Goal: Information Seeking & Learning: Learn about a topic

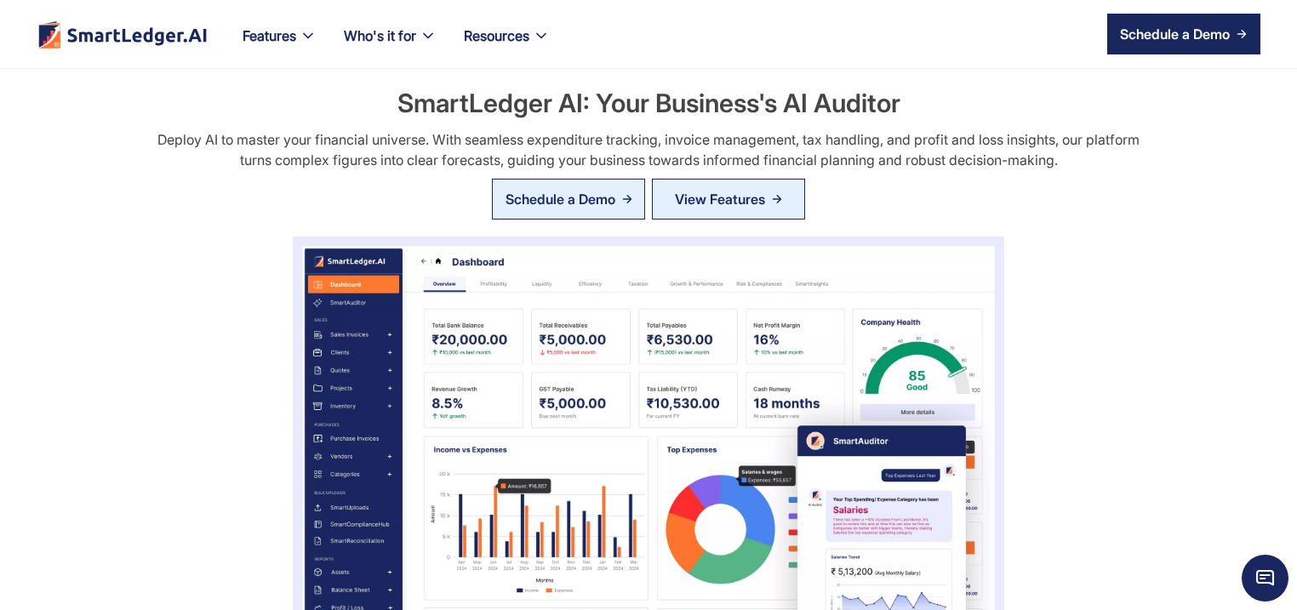
click at [570, 185] on link "Schedule a Demo" at bounding box center [568, 199] width 153 height 41
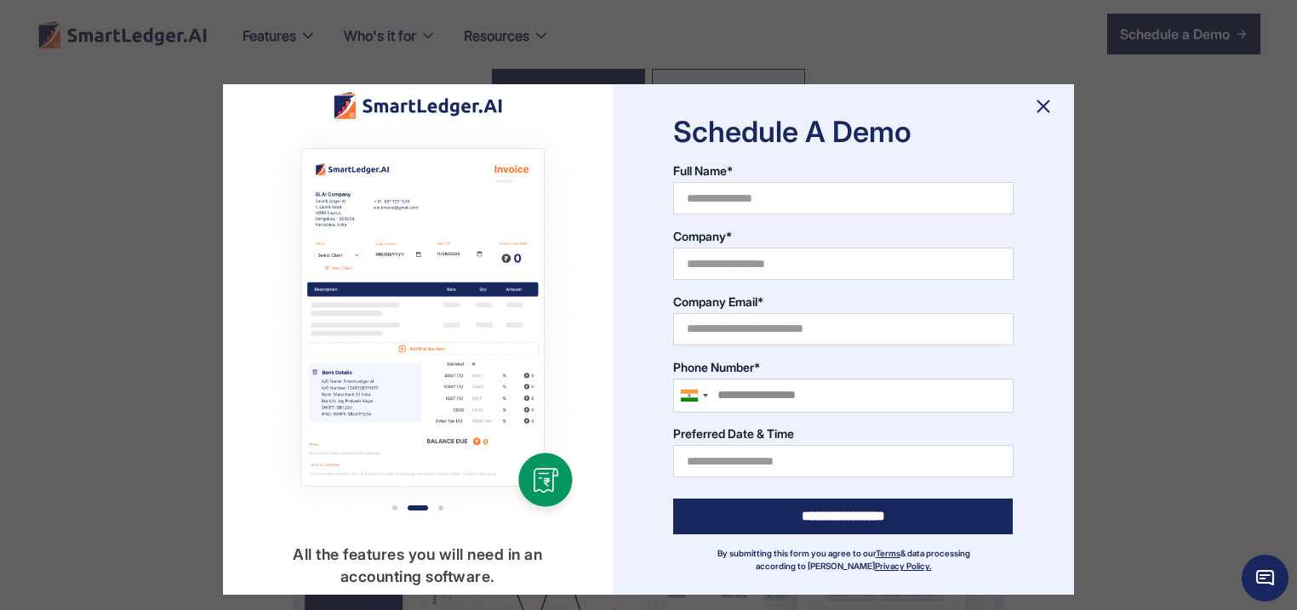
scroll to position [163, 0]
click at [1041, 111] on img at bounding box center [1043, 106] width 27 height 27
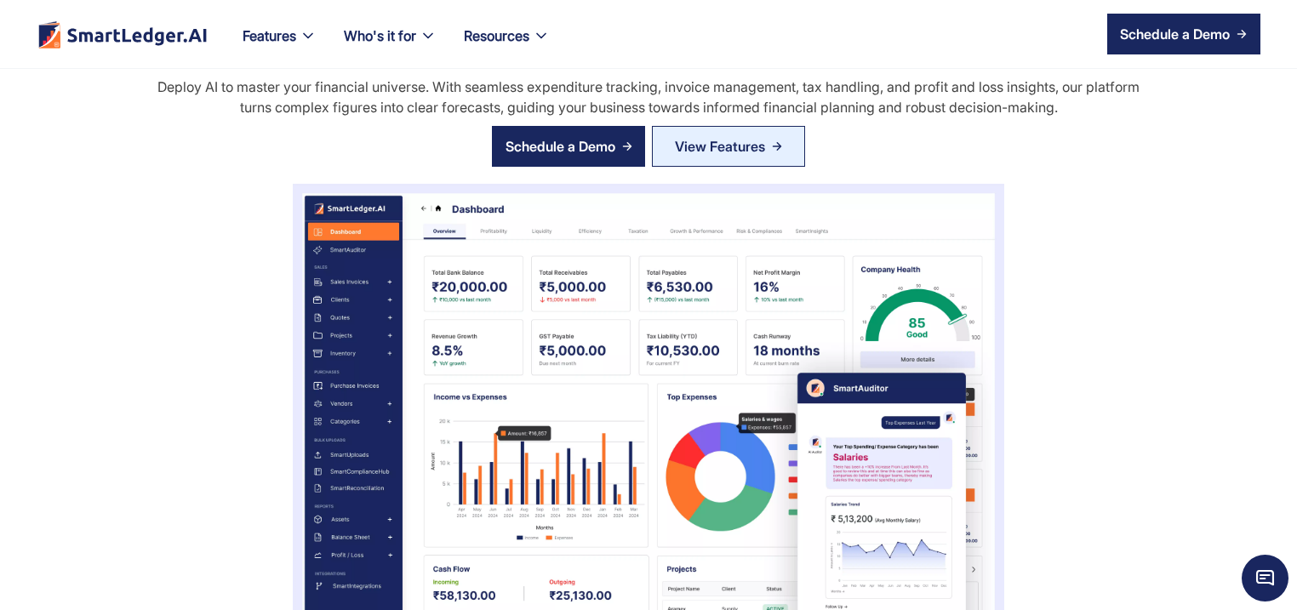
scroll to position [82, 0]
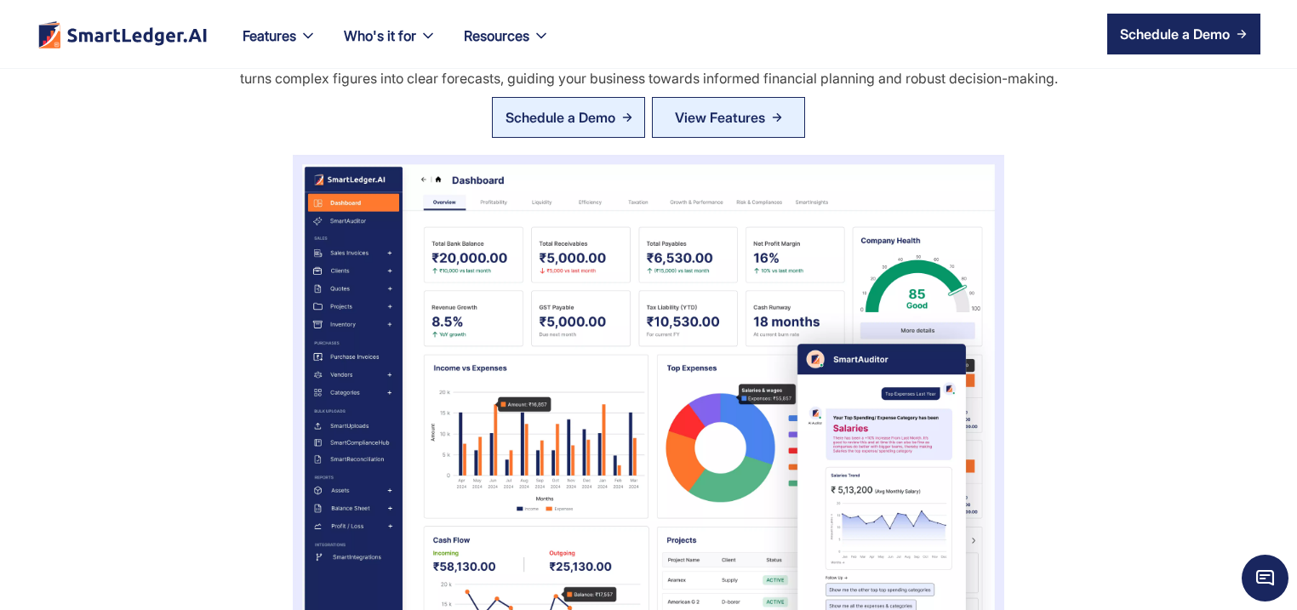
click at [585, 114] on div "Schedule a Demo" at bounding box center [560, 117] width 110 height 20
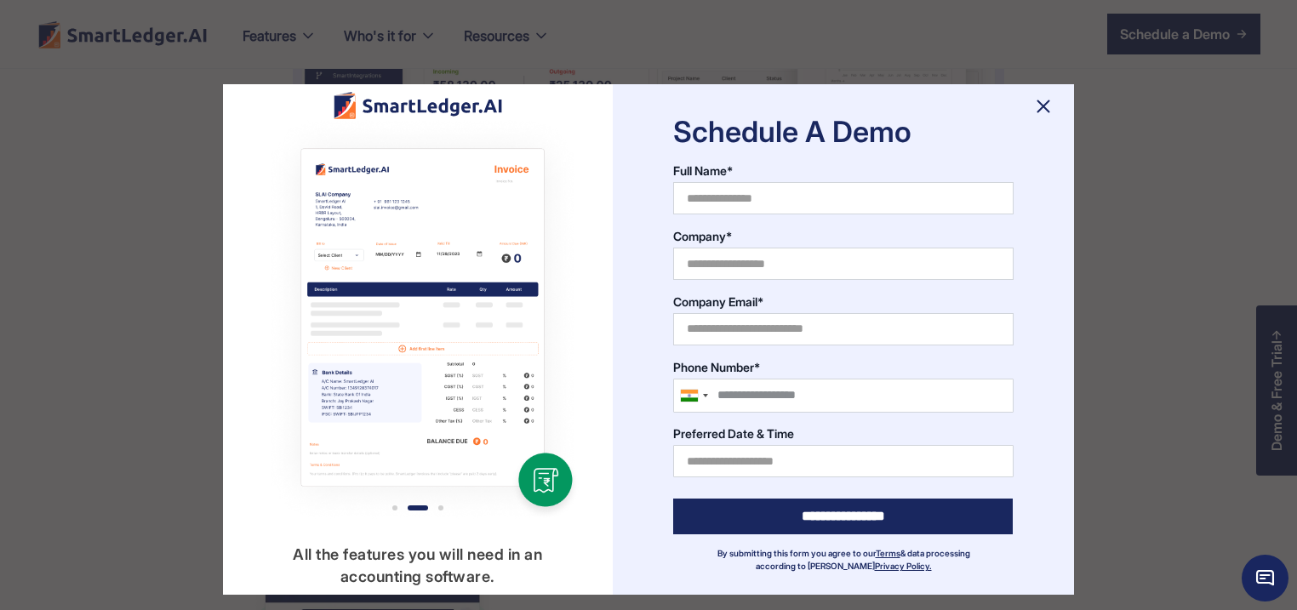
scroll to position [653, 0]
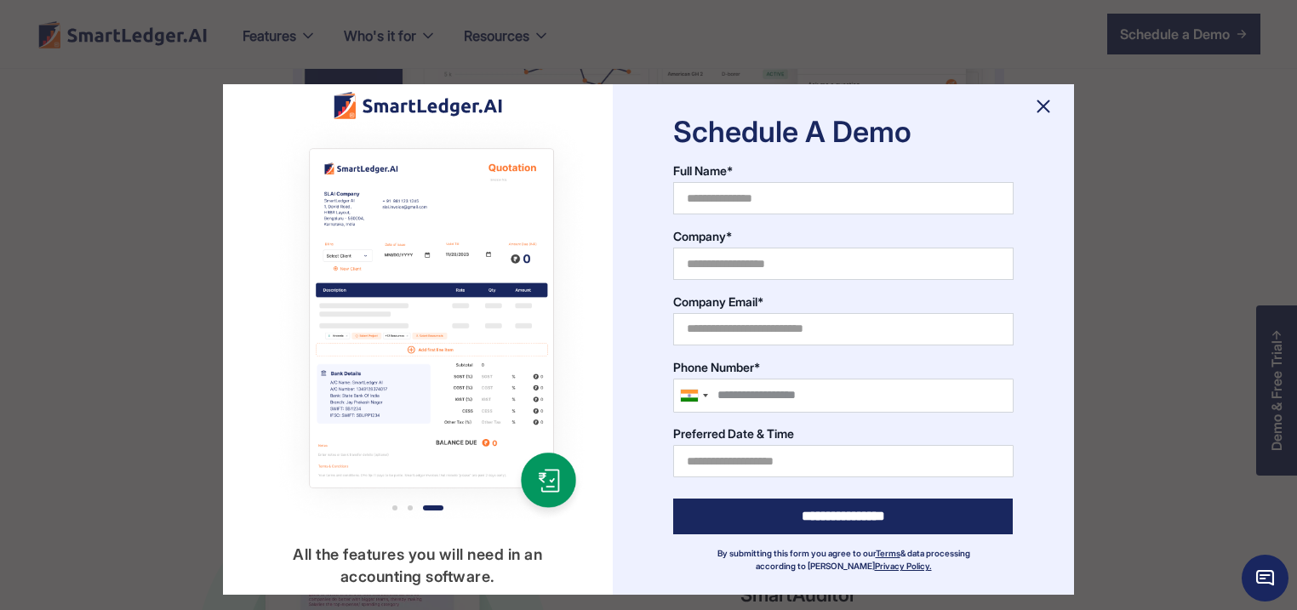
click at [1041, 109] on img at bounding box center [1043, 106] width 27 height 27
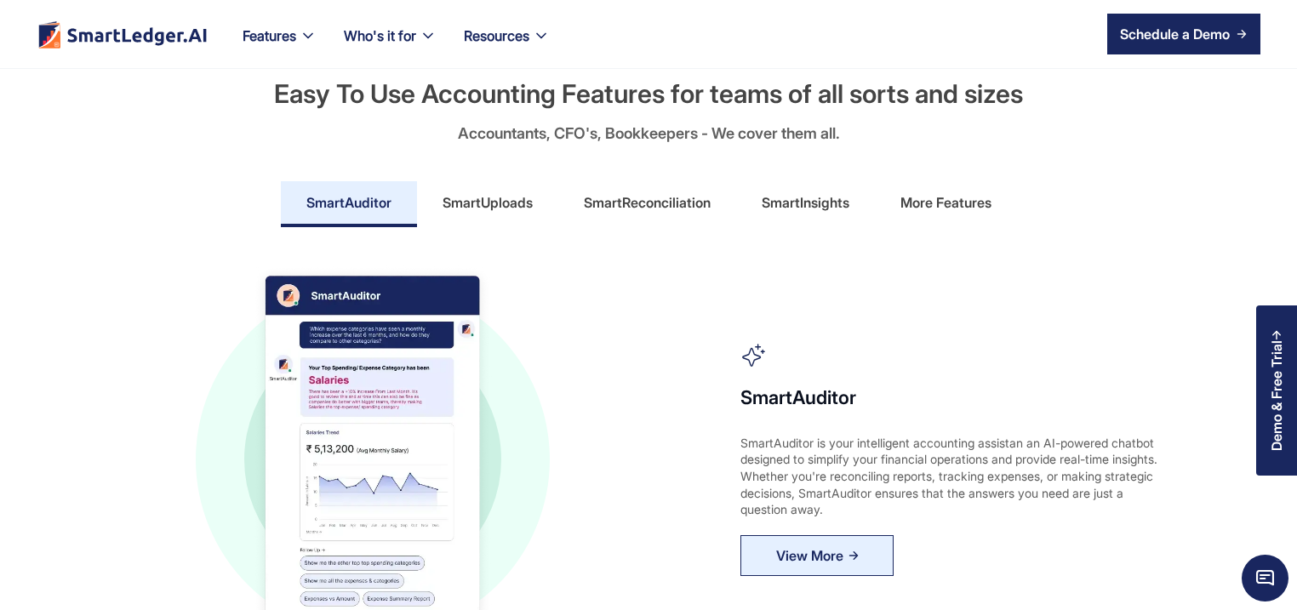
scroll to position [817, 0]
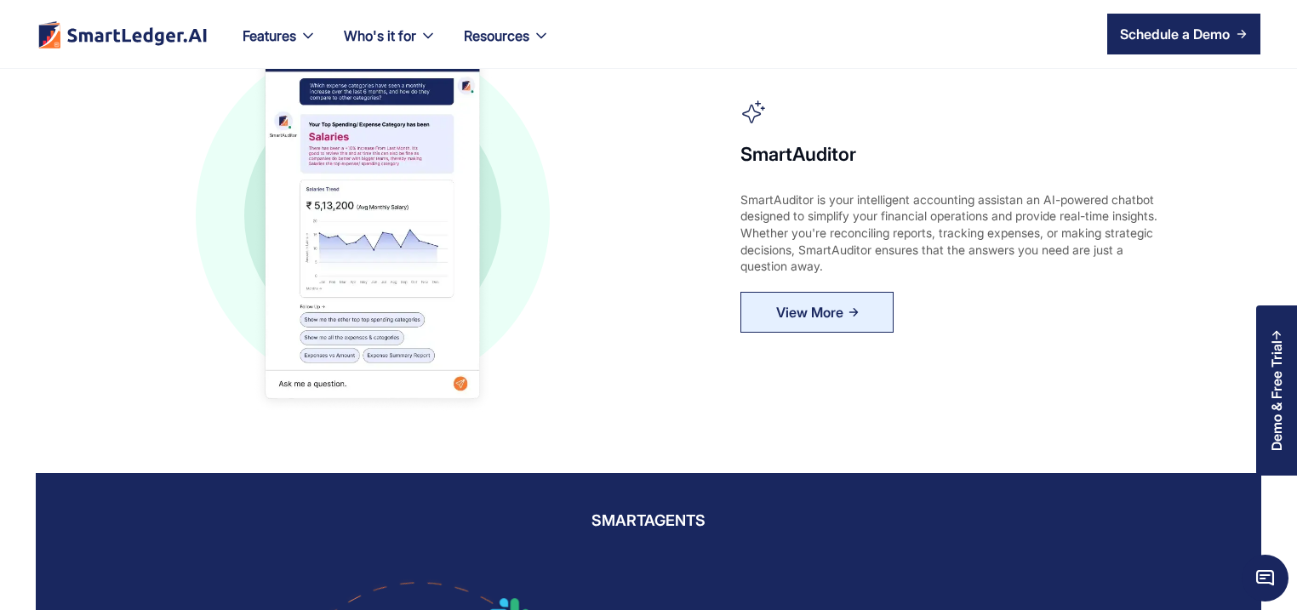
scroll to position [1144, 0]
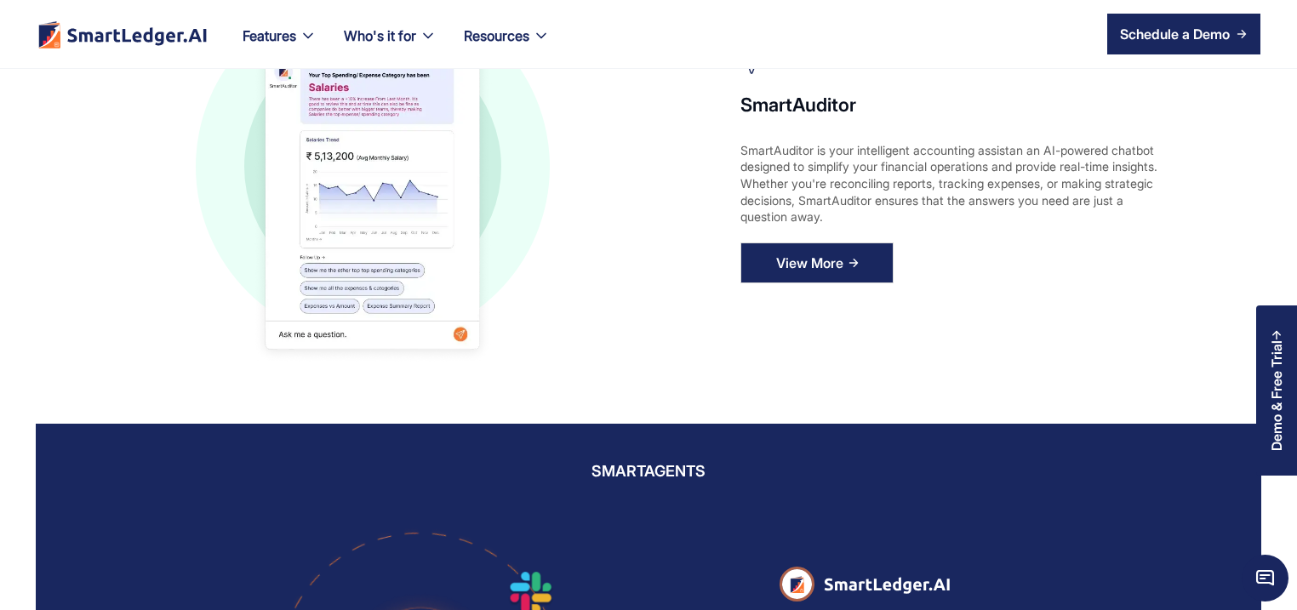
click at [817, 249] on div "View More" at bounding box center [809, 262] width 67 height 27
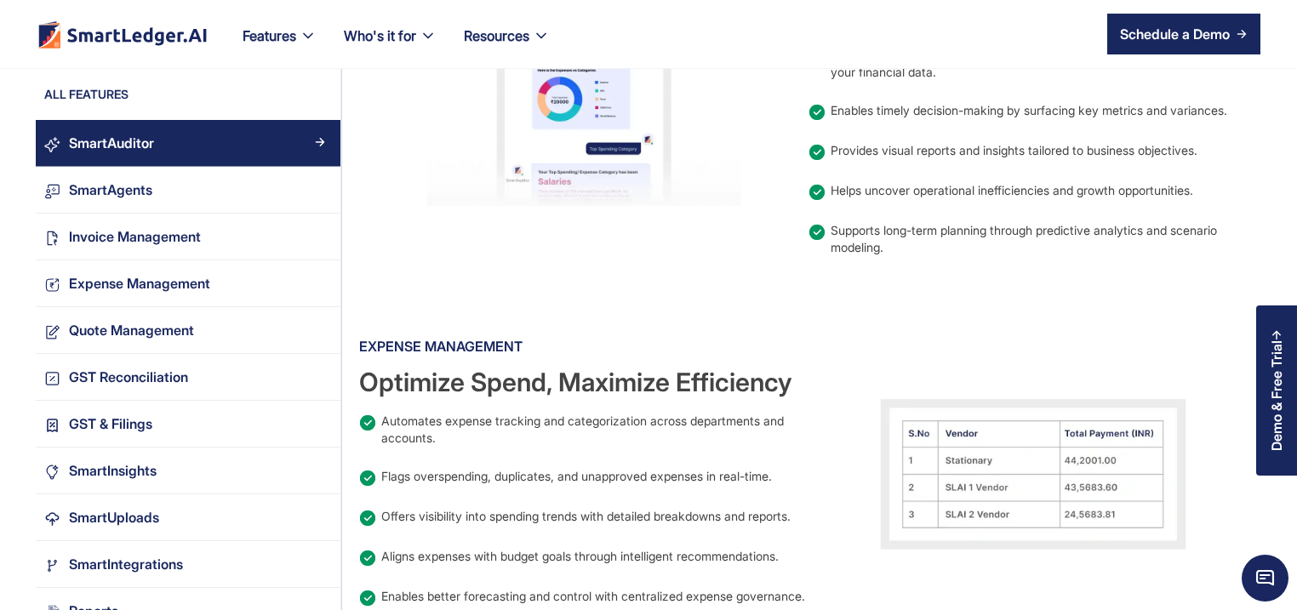
scroll to position [1634, 0]
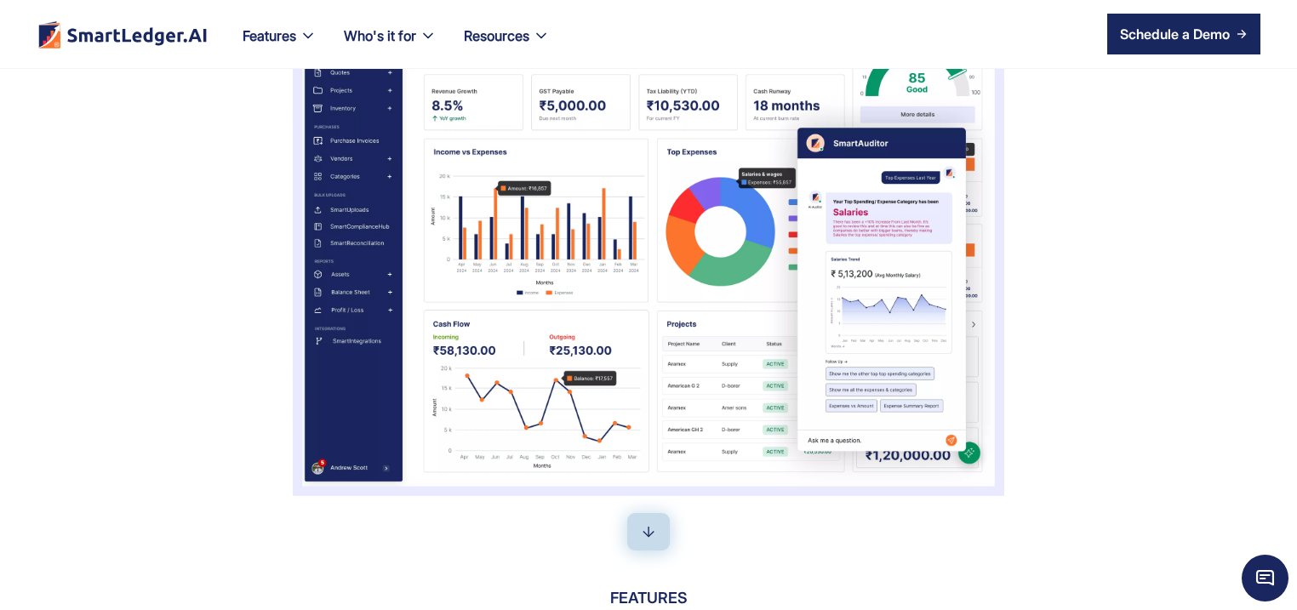
scroll to position [327, 0]
